Goal: Task Accomplishment & Management: Use online tool/utility

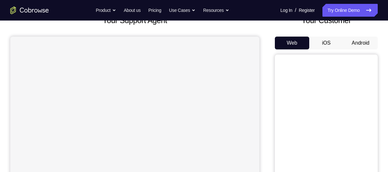
scroll to position [47, 0]
click at [322, 44] on button "iOS" at bounding box center [326, 42] width 34 height 13
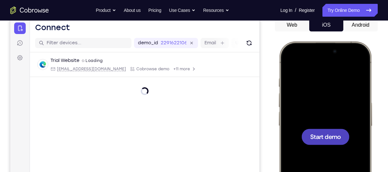
scroll to position [0, 0]
click at [320, 136] on span "Start demo" at bounding box center [325, 137] width 31 height 6
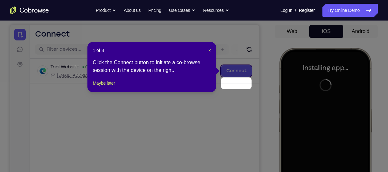
scroll to position [46, 0]
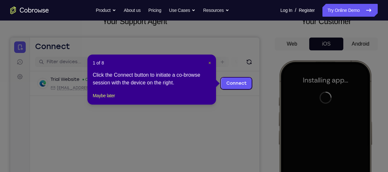
click at [209, 61] on span "×" at bounding box center [209, 62] width 3 height 5
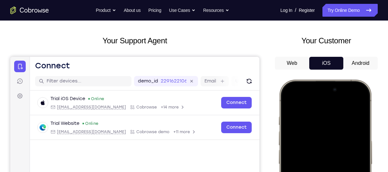
scroll to position [42, 0]
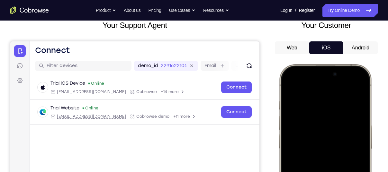
click at [348, 93] on div at bounding box center [325, 159] width 84 height 183
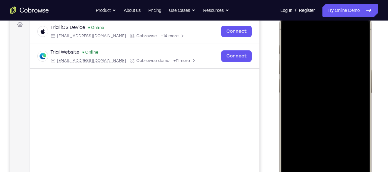
scroll to position [140, 0]
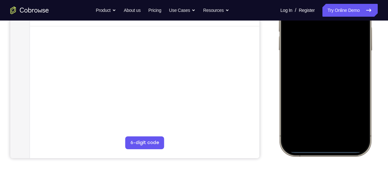
click at [314, 134] on div at bounding box center [325, 60] width 84 height 183
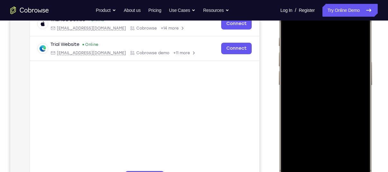
scroll to position [120, 0]
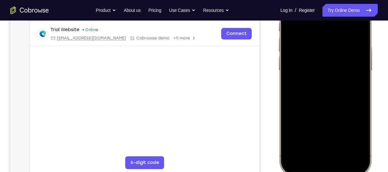
click at [311, 151] on div at bounding box center [325, 80] width 84 height 183
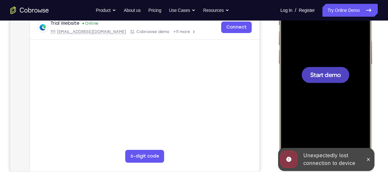
scroll to position [0, 0]
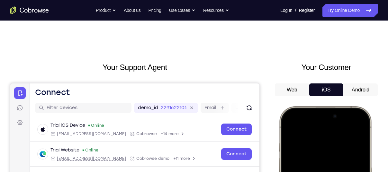
click at [363, 93] on button "Android" at bounding box center [360, 90] width 34 height 13
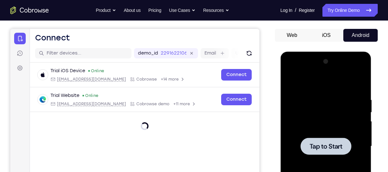
click at [318, 158] on div at bounding box center [325, 147] width 81 height 180
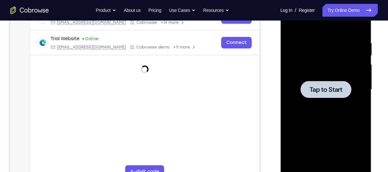
click at [321, 91] on span "Tap to Start" at bounding box center [325, 89] width 33 height 6
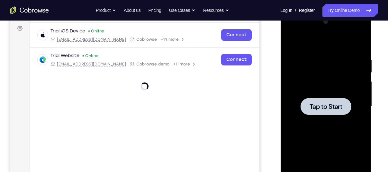
scroll to position [95, 0]
click at [326, 108] on span "Tap to Start" at bounding box center [325, 106] width 33 height 6
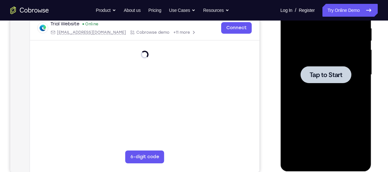
scroll to position [119, 0]
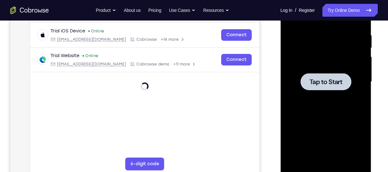
click at [318, 82] on span "Tap to Start" at bounding box center [325, 82] width 33 height 6
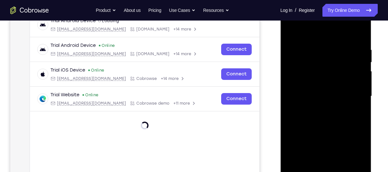
scroll to position [108, 0]
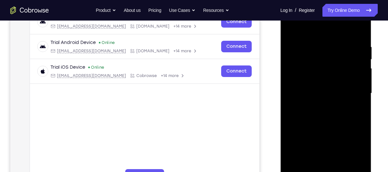
click at [311, 99] on div at bounding box center [325, 94] width 81 height 180
click at [360, 88] on div at bounding box center [325, 94] width 81 height 180
click at [352, 93] on div at bounding box center [325, 94] width 81 height 180
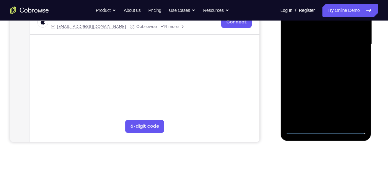
scroll to position [156, 0]
click at [352, 99] on div at bounding box center [325, 45] width 81 height 180
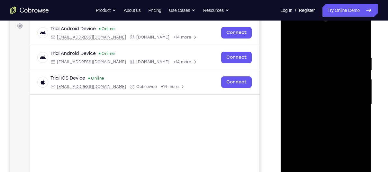
scroll to position [97, 0]
click at [290, 29] on div at bounding box center [325, 104] width 81 height 180
click at [350, 101] on div at bounding box center [325, 104] width 81 height 180
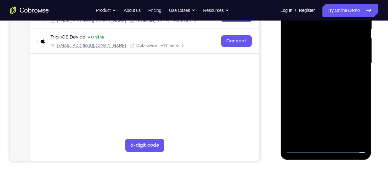
scroll to position [138, 0]
click at [330, 138] on div at bounding box center [325, 63] width 81 height 180
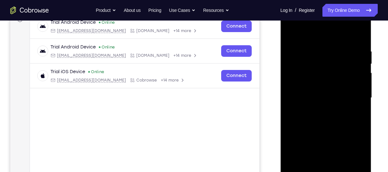
scroll to position [99, 0]
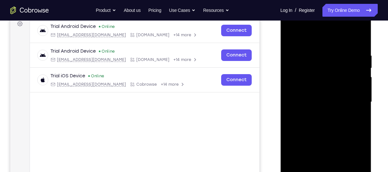
click at [316, 96] on div at bounding box center [325, 102] width 81 height 180
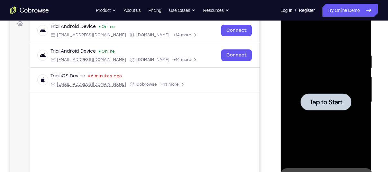
click at [309, 102] on div at bounding box center [325, 101] width 51 height 17
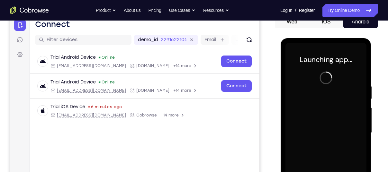
scroll to position [64, 0]
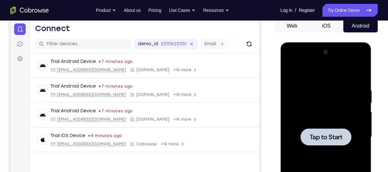
drag, startPoint x: 320, startPoint y: 130, endPoint x: 315, endPoint y: 92, distance: 38.5
click at [315, 92] on div "Tap to Start" at bounding box center [325, 137] width 81 height 180
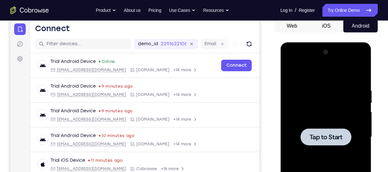
click at [333, 131] on div at bounding box center [325, 136] width 51 height 17
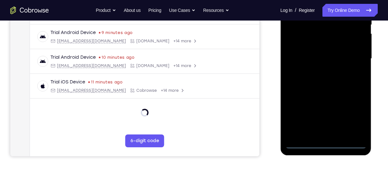
scroll to position [143, 0]
click at [326, 146] on div at bounding box center [325, 59] width 81 height 180
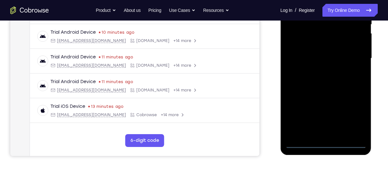
click at [352, 119] on div at bounding box center [325, 59] width 81 height 180
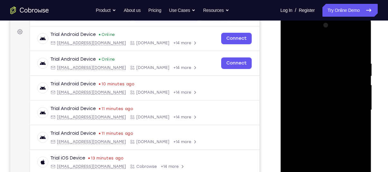
scroll to position [91, 0]
click at [290, 36] on div at bounding box center [325, 111] width 81 height 180
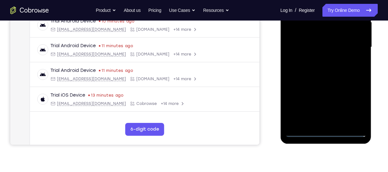
scroll to position [154, 0]
click at [351, 44] on div at bounding box center [325, 47] width 81 height 180
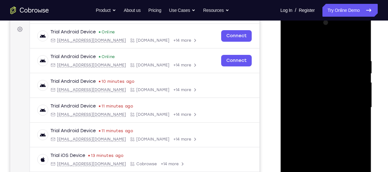
scroll to position [102, 0]
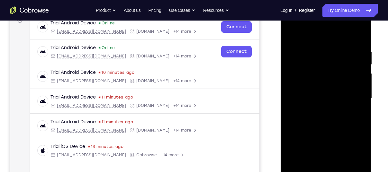
click at [317, 111] on div at bounding box center [325, 99] width 81 height 180
click at [301, 95] on div at bounding box center [325, 99] width 81 height 180
click at [303, 85] on div at bounding box center [325, 99] width 81 height 180
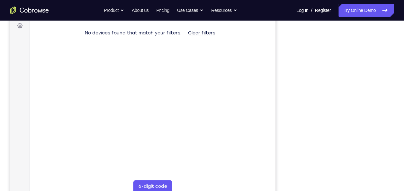
scroll to position [98, 0]
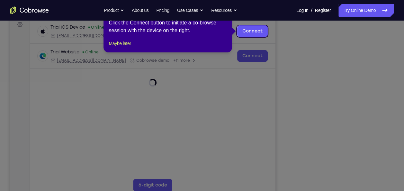
click at [272, 65] on icon at bounding box center [204, 95] width 409 height 191
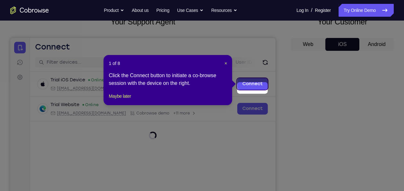
scroll to position [41, 0]
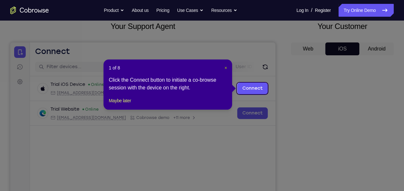
click at [226, 66] on span "×" at bounding box center [225, 67] width 3 height 5
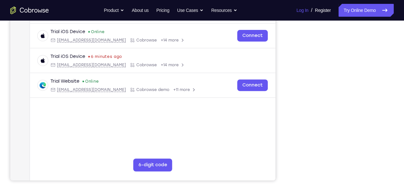
scroll to position [118, 0]
drag, startPoint x: 299, startPoint y: 14, endPoint x: 401, endPoint y: 120, distance: 147.0
click at [401, 120] on div "Your Support Agent Your Customer Web iOS Android Next Steps We’d be happy to gi…" at bounding box center [202, 114] width 404 height 424
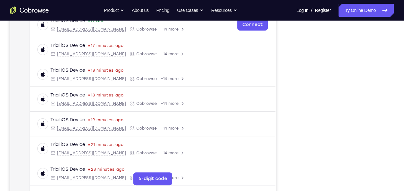
scroll to position [105, 0]
